Goal: Task Accomplishment & Management: Manage account settings

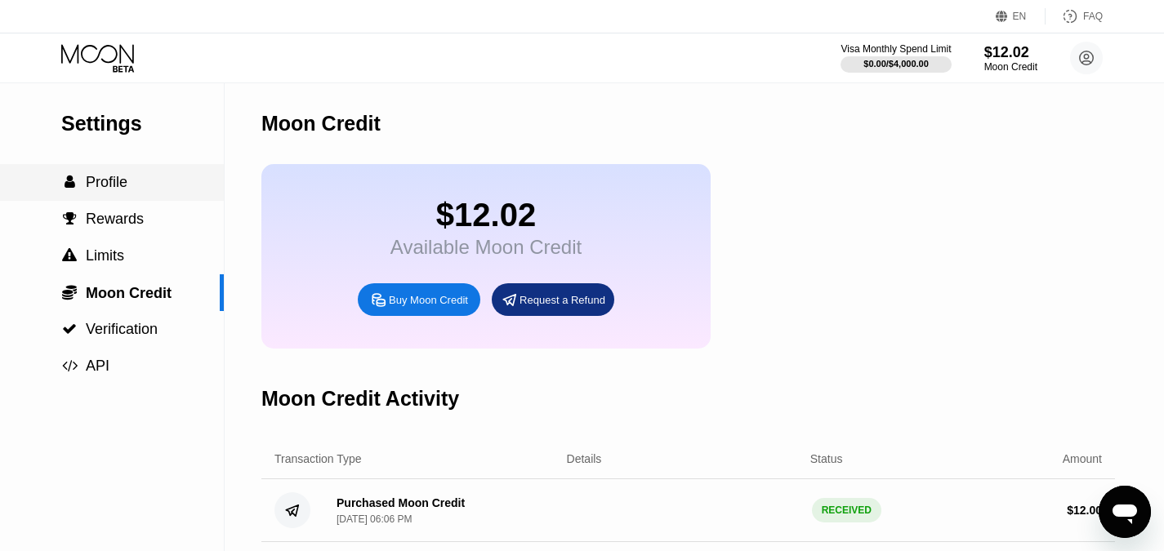
click at [109, 190] on span "Profile" at bounding box center [107, 182] width 42 height 16
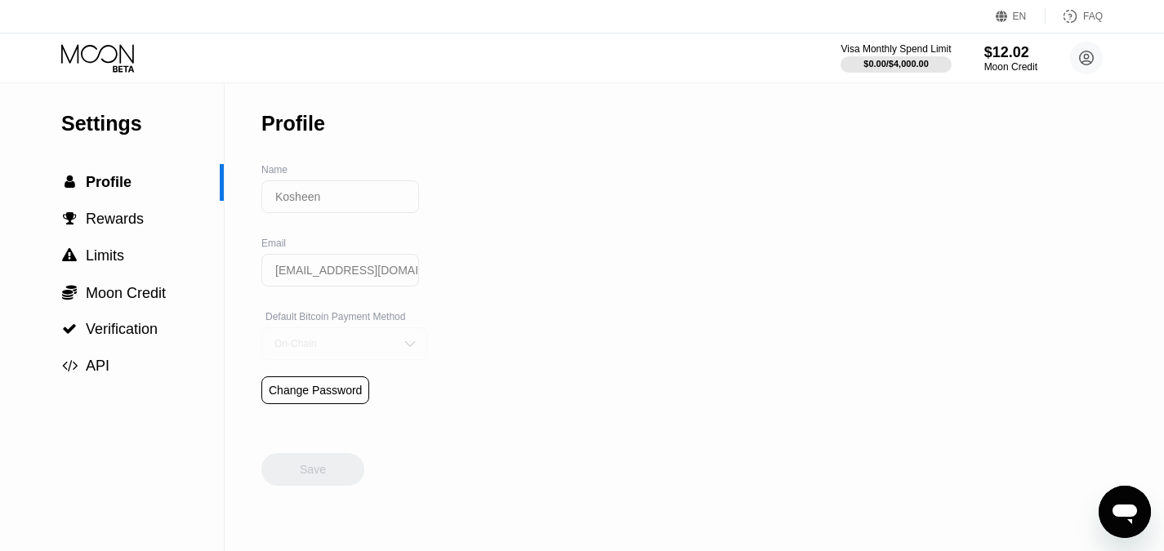
click at [341, 344] on div "On-Chain" at bounding box center [344, 344] width 166 height 33
click at [559, 346] on div "Settings  Profile  Rewards  Limits  Moon Credit  Verification  API Profil…" at bounding box center [582, 317] width 1164 height 468
click at [100, 51] on icon at bounding box center [97, 53] width 73 height 19
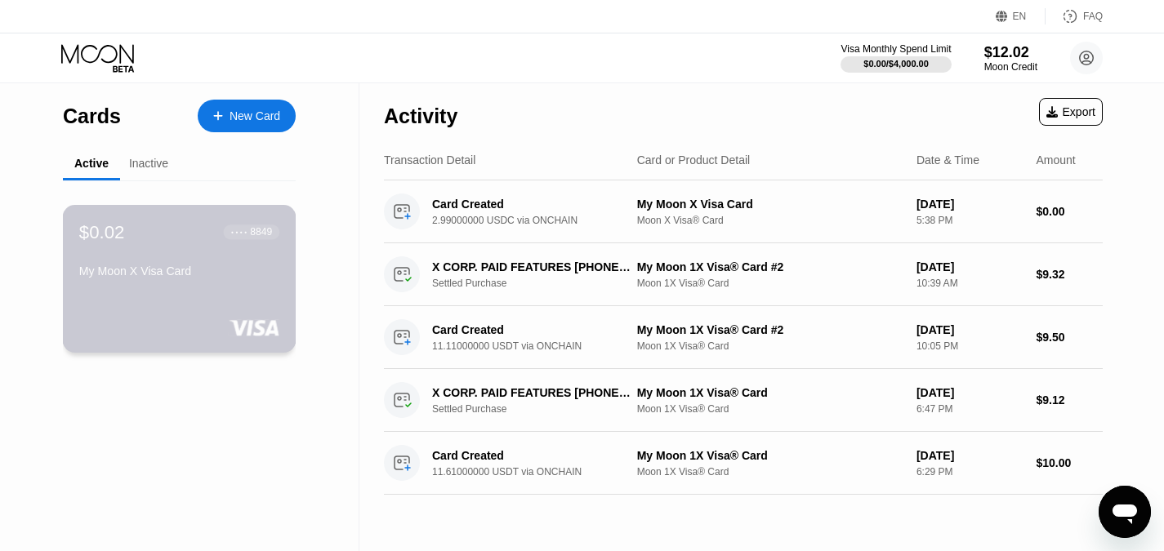
click at [249, 234] on div "● ● ● ● 8849" at bounding box center [251, 231] width 41 height 11
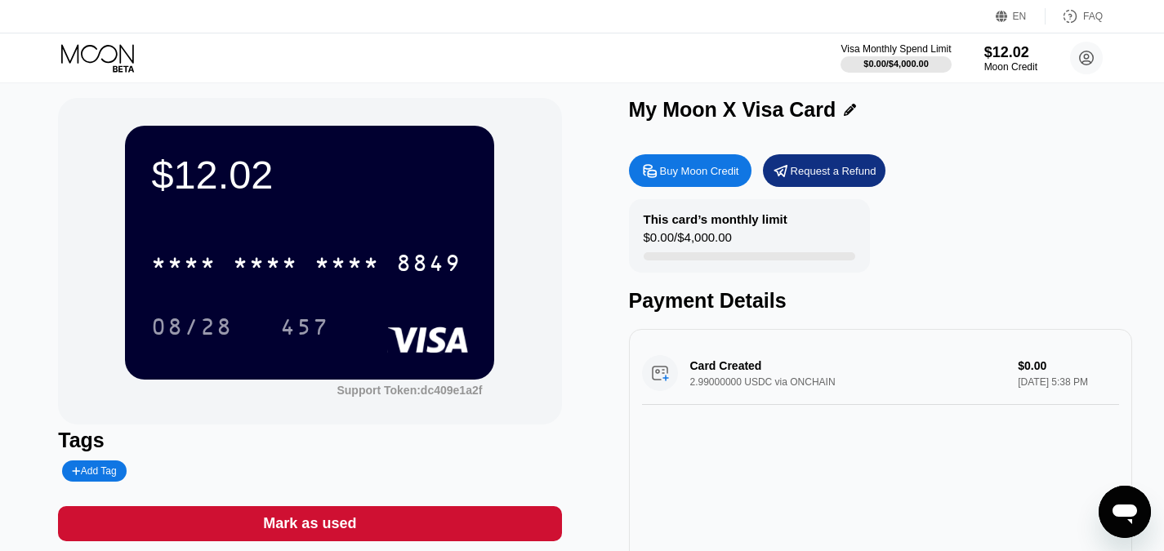
scroll to position [4, 0]
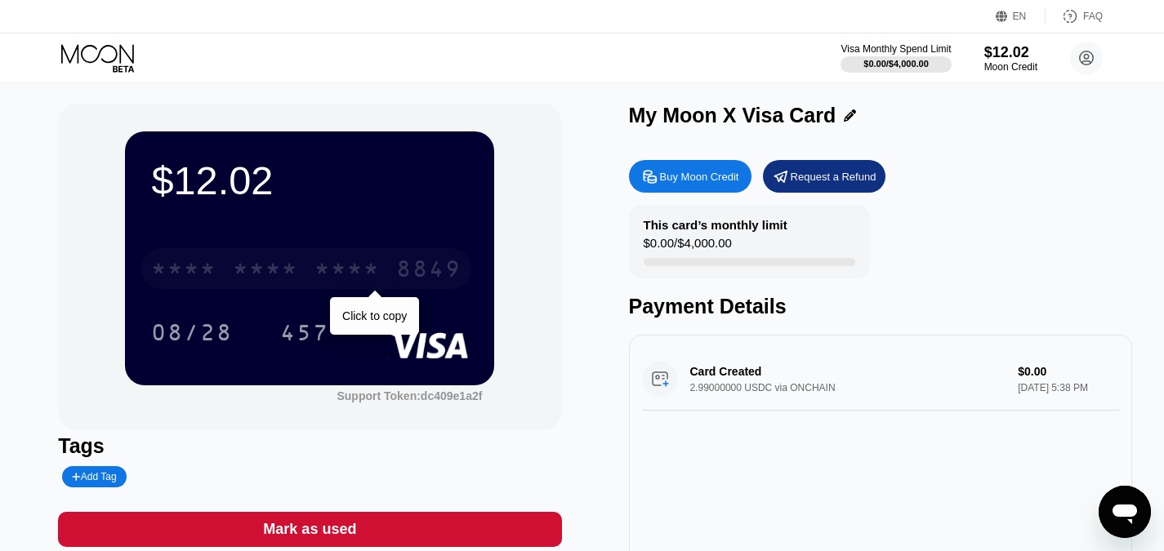
click at [373, 276] on div "* * * *" at bounding box center [346, 271] width 65 height 26
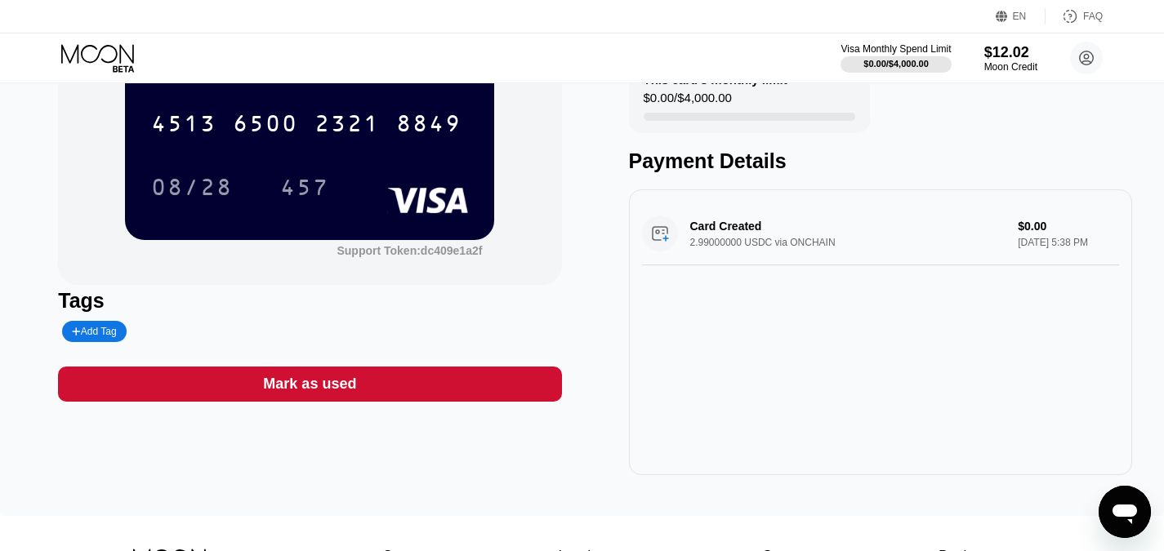
scroll to position [0, 0]
